Goal: Information Seeking & Learning: Learn about a topic

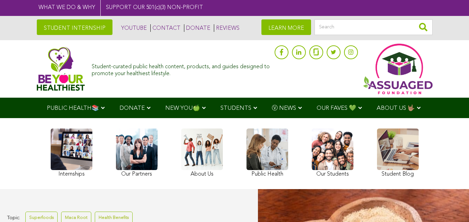
click at [377, 172] on link at bounding box center [398, 154] width 42 height 51
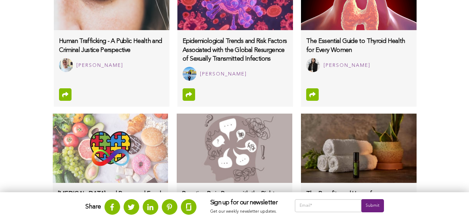
scroll to position [504, 0]
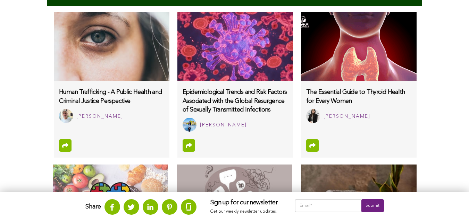
click at [301, 32] on img at bounding box center [358, 46] width 115 height 69
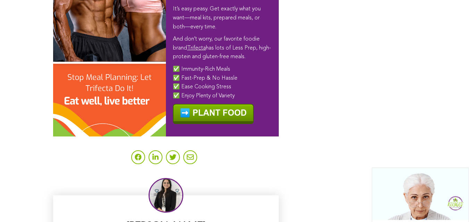
scroll to position [2993, 0]
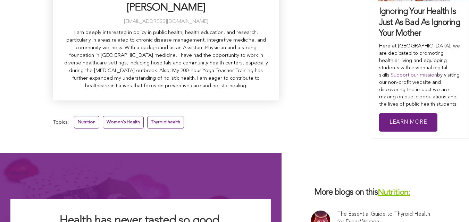
click at [103, 119] on link "Women's Health" at bounding box center [123, 122] width 41 height 12
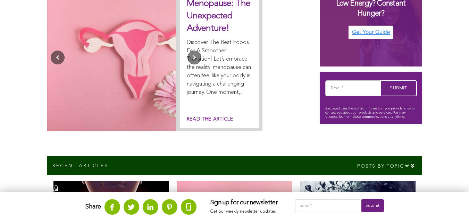
scroll to position [330, 0]
